Goal: Navigation & Orientation: Go to known website

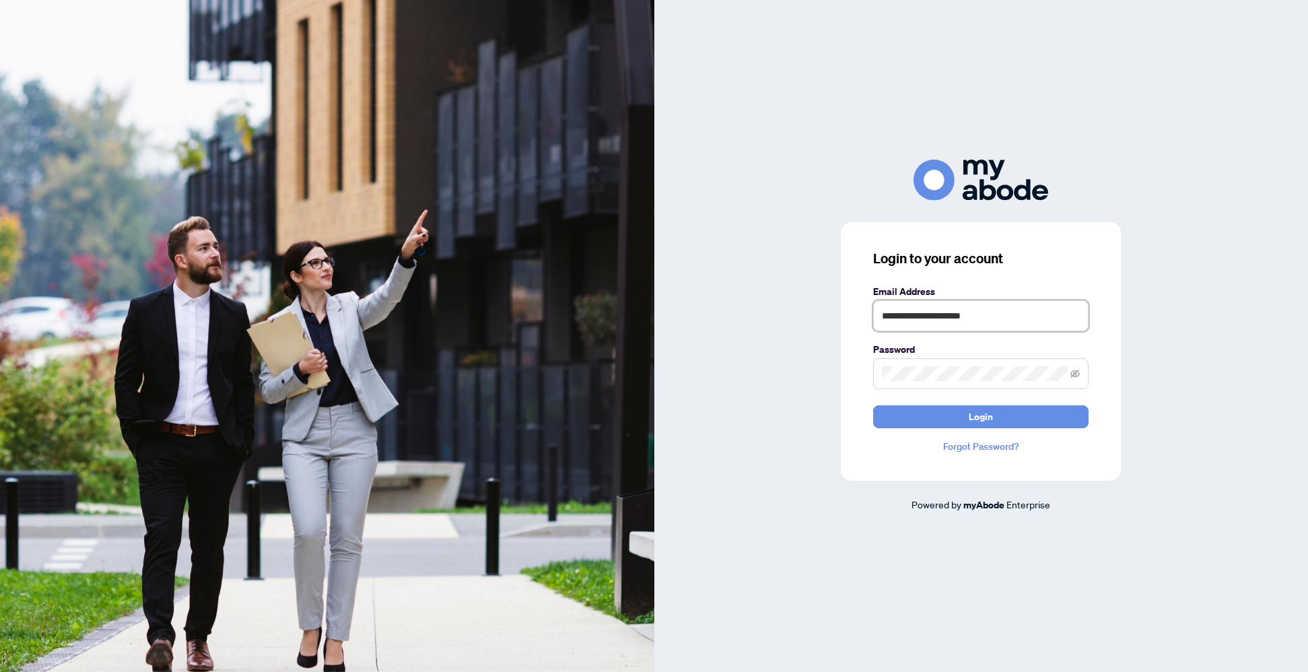
click at [998, 306] on input "**********" at bounding box center [980, 315] width 215 height 31
type input "**********"
click at [1068, 411] on button "Login" at bounding box center [980, 416] width 215 height 23
